Goal: Task Accomplishment & Management: Manage account settings

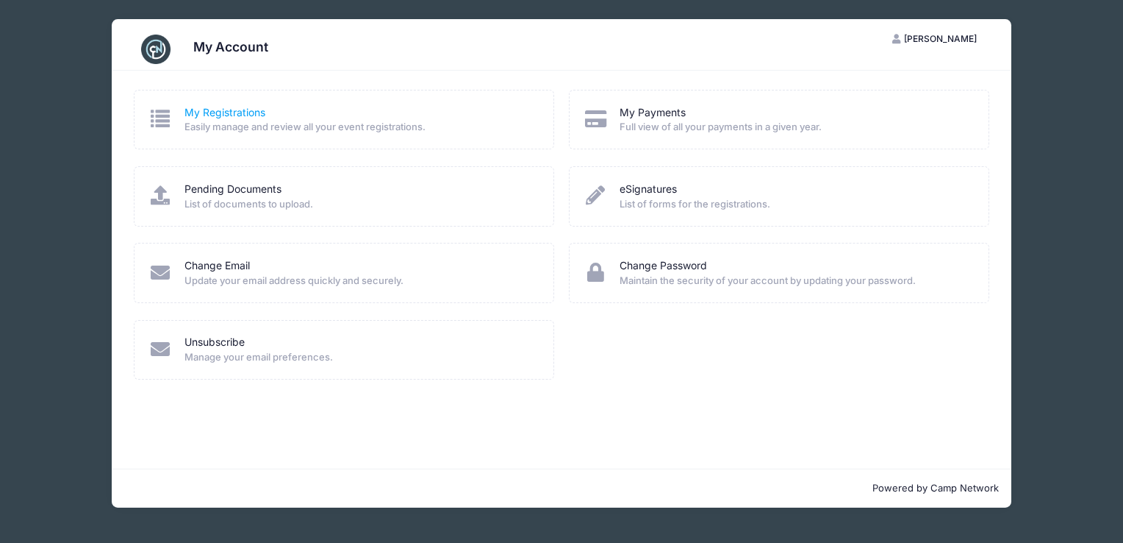
click at [235, 108] on link "My Registrations" at bounding box center [225, 112] width 81 height 15
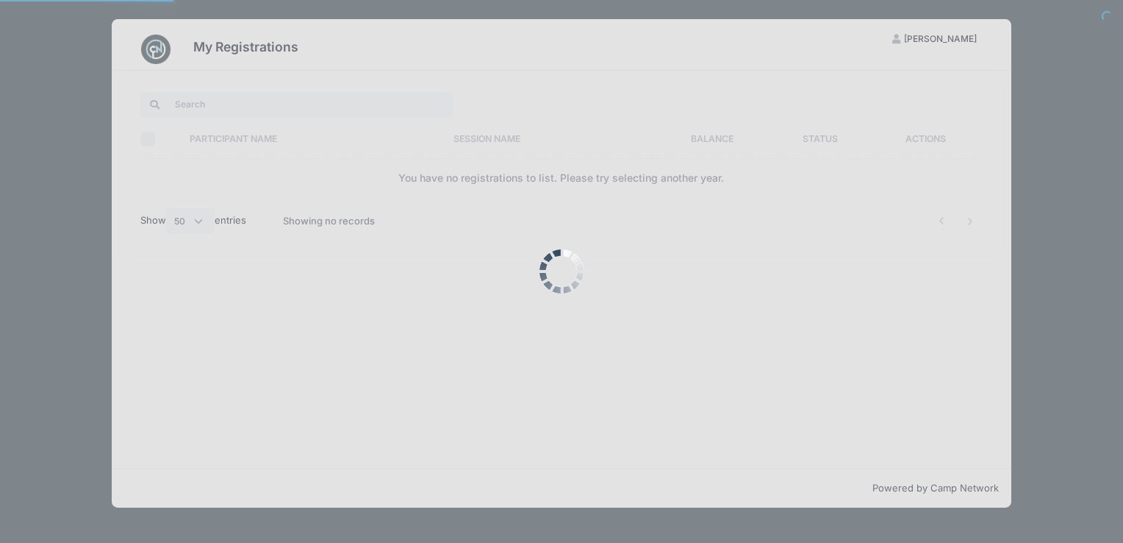
select select "50"
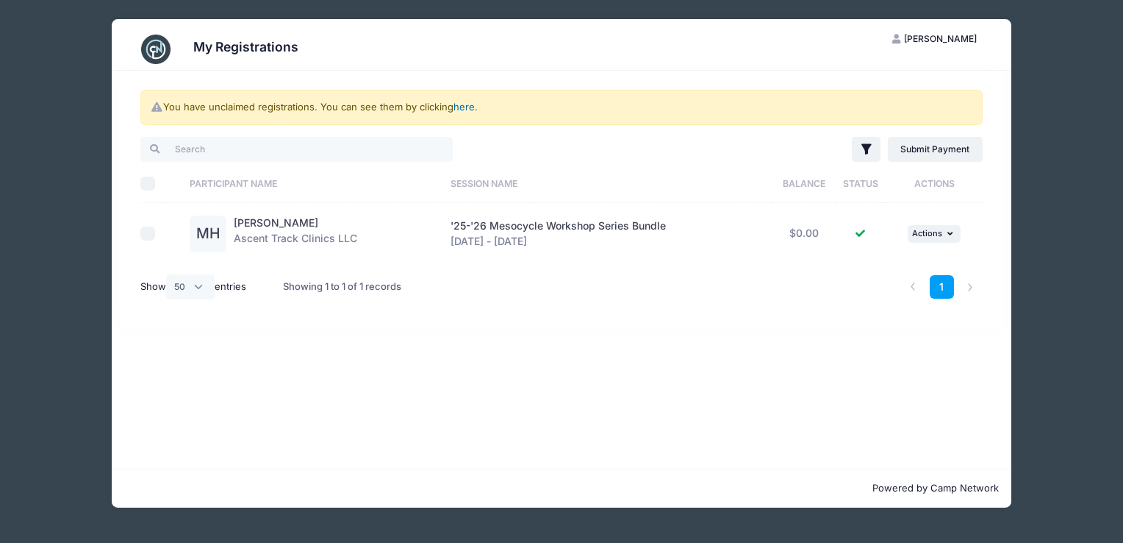
click at [463, 107] on link "here" at bounding box center [464, 107] width 21 height 12
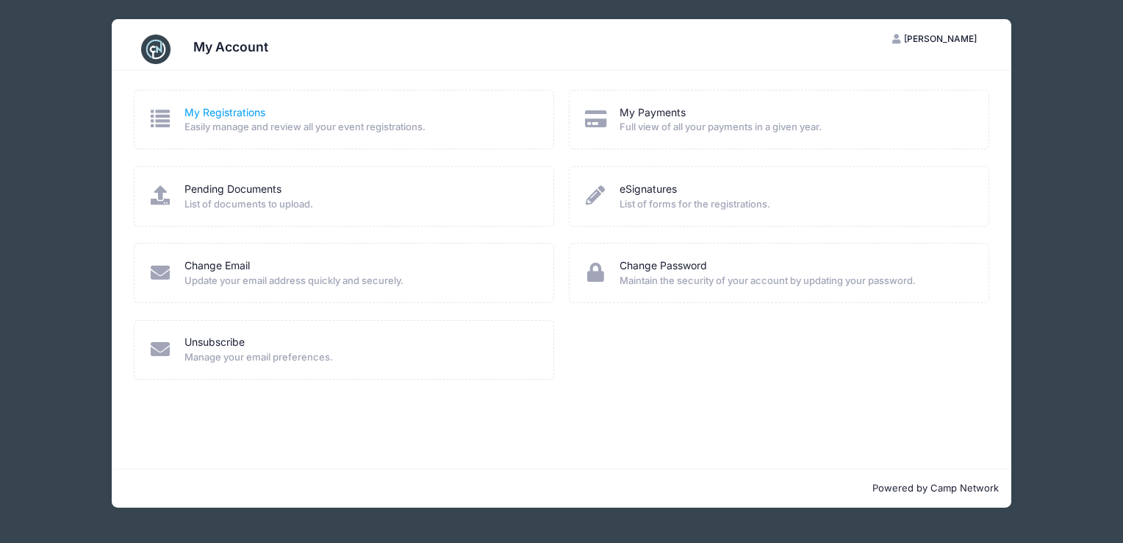
click at [244, 113] on link "My Registrations" at bounding box center [225, 112] width 81 height 15
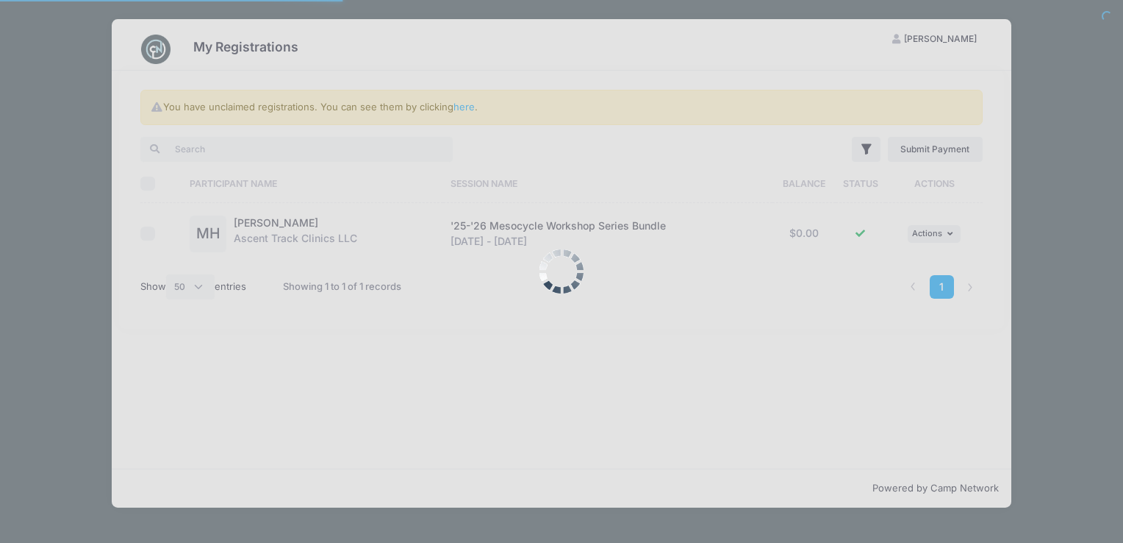
select select "50"
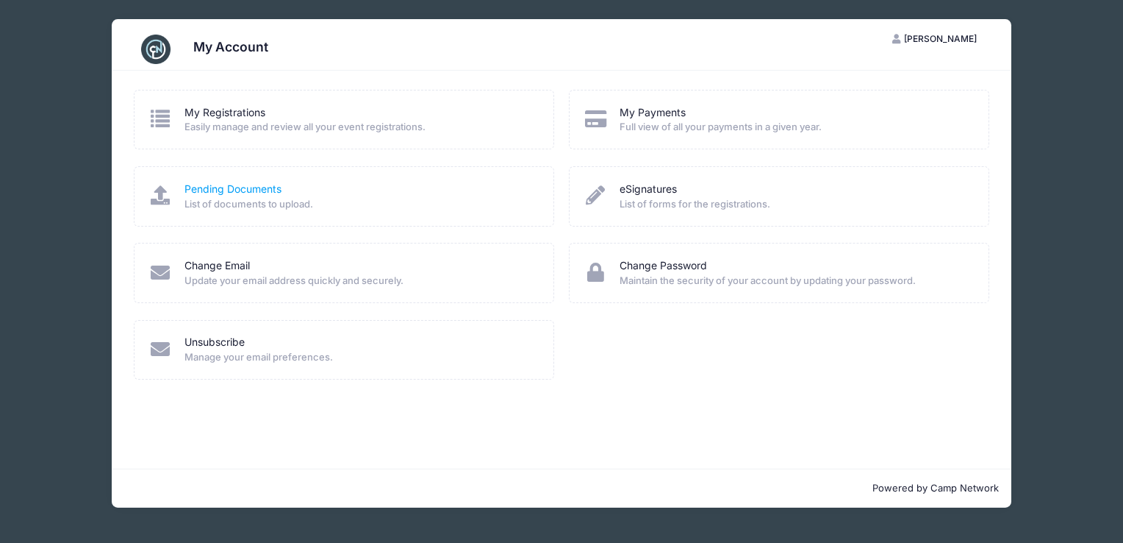
click at [262, 190] on link "Pending Documents" at bounding box center [233, 189] width 97 height 15
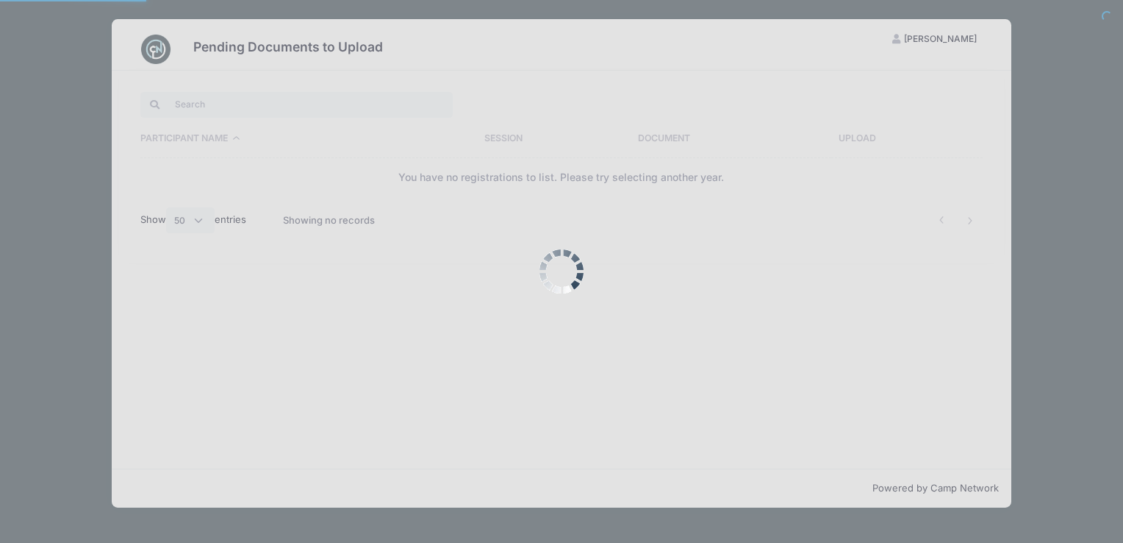
select select "50"
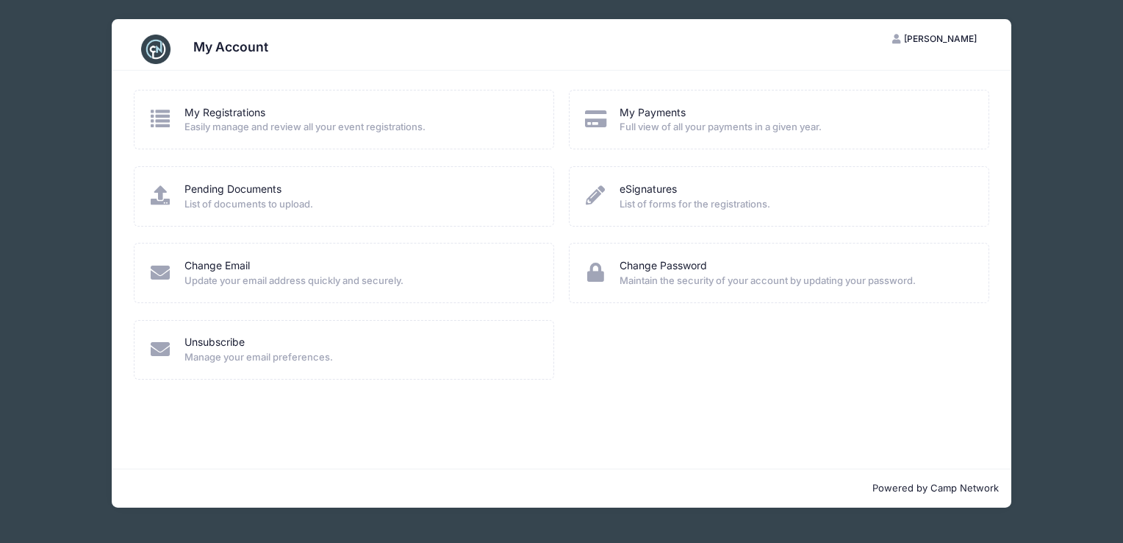
click at [963, 40] on span "[PERSON_NAME]" at bounding box center [940, 38] width 73 height 11
click at [859, 115] on link "Logout" at bounding box center [899, 113] width 170 height 28
